Goal: Navigation & Orientation: Find specific page/section

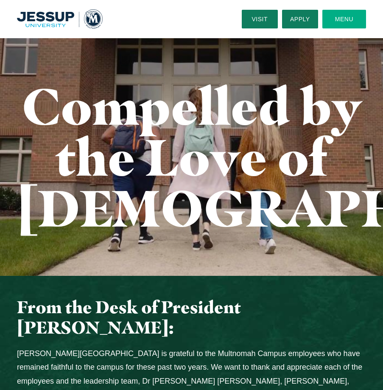
click at [355, 20] on button "Menu" at bounding box center [344, 19] width 44 height 19
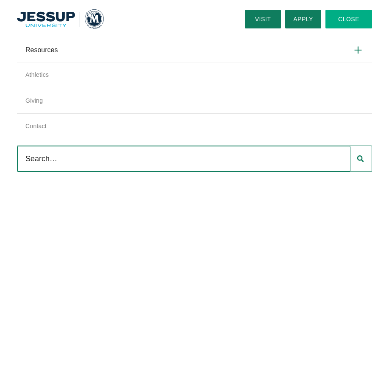
click at [41, 21] on img "Home" at bounding box center [60, 19] width 87 height 20
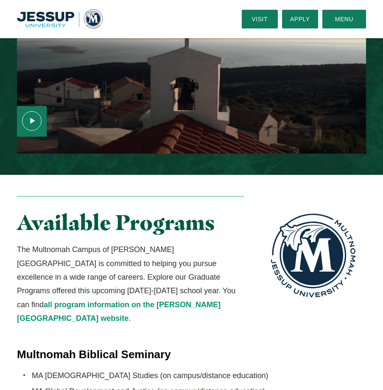
scroll to position [1145, 0]
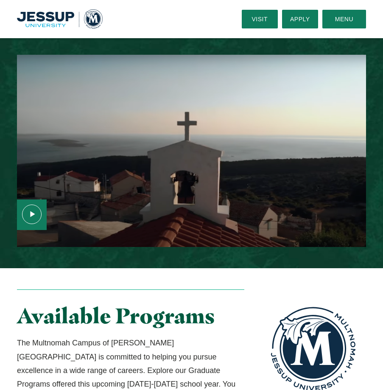
click at [33, 22] on img "Home" at bounding box center [60, 18] width 86 height 19
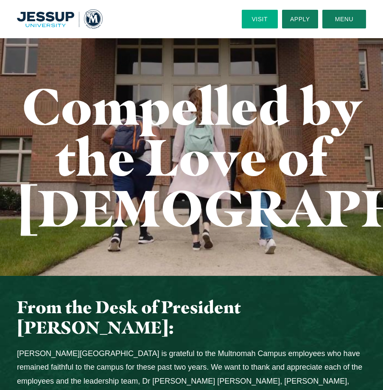
click at [259, 25] on link "Visit" at bounding box center [260, 19] width 36 height 19
